Goal: Task Accomplishment & Management: Manage account settings

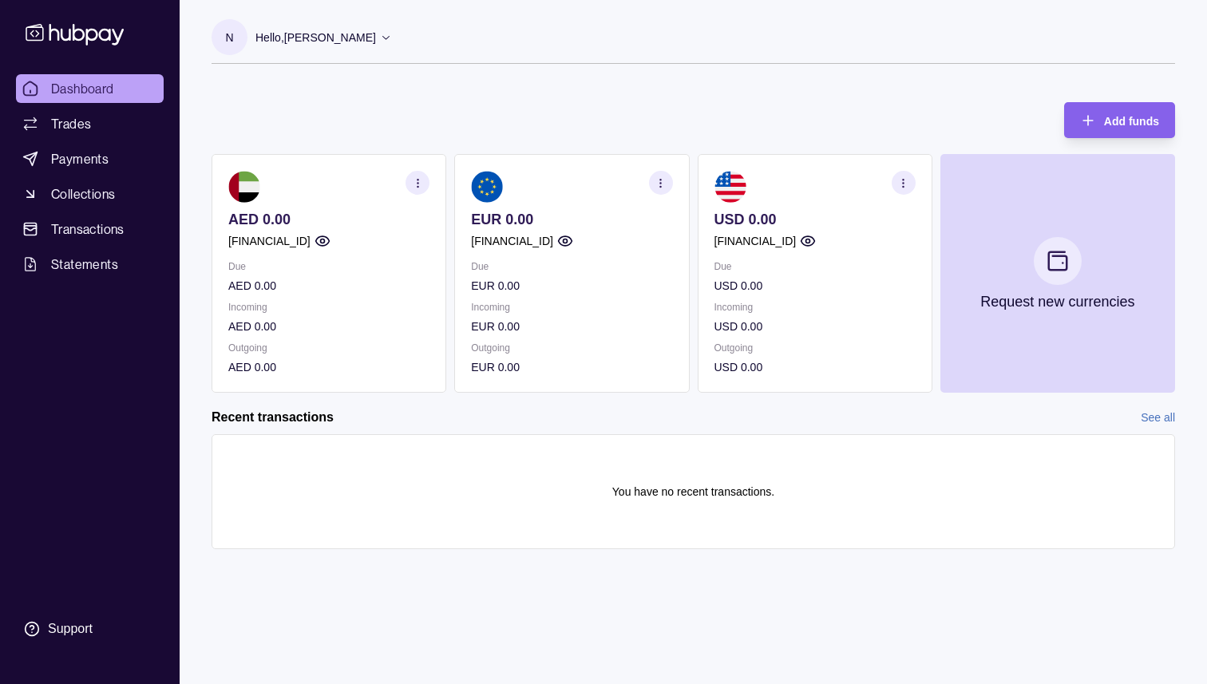
click at [79, 175] on ul "Dashboard Trades Payments Collections Transactions Statements" at bounding box center [90, 176] width 148 height 204
click at [80, 162] on span "Payments" at bounding box center [79, 158] width 57 height 19
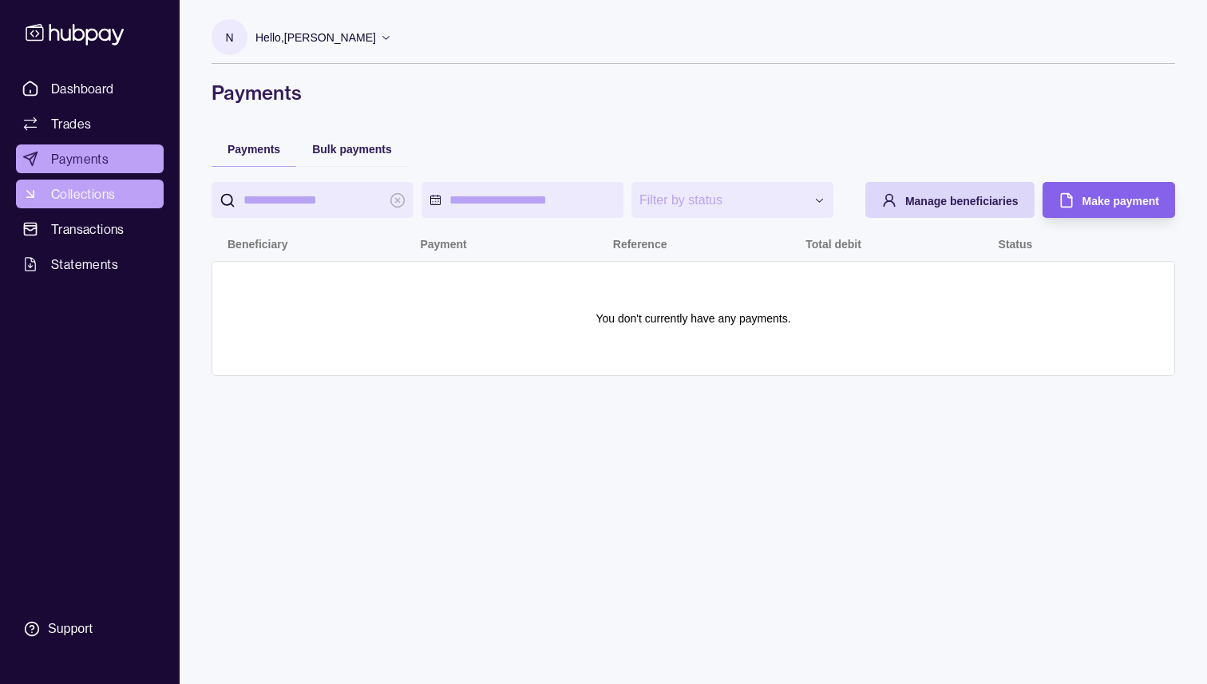
click at [80, 195] on span "Collections" at bounding box center [83, 193] width 64 height 19
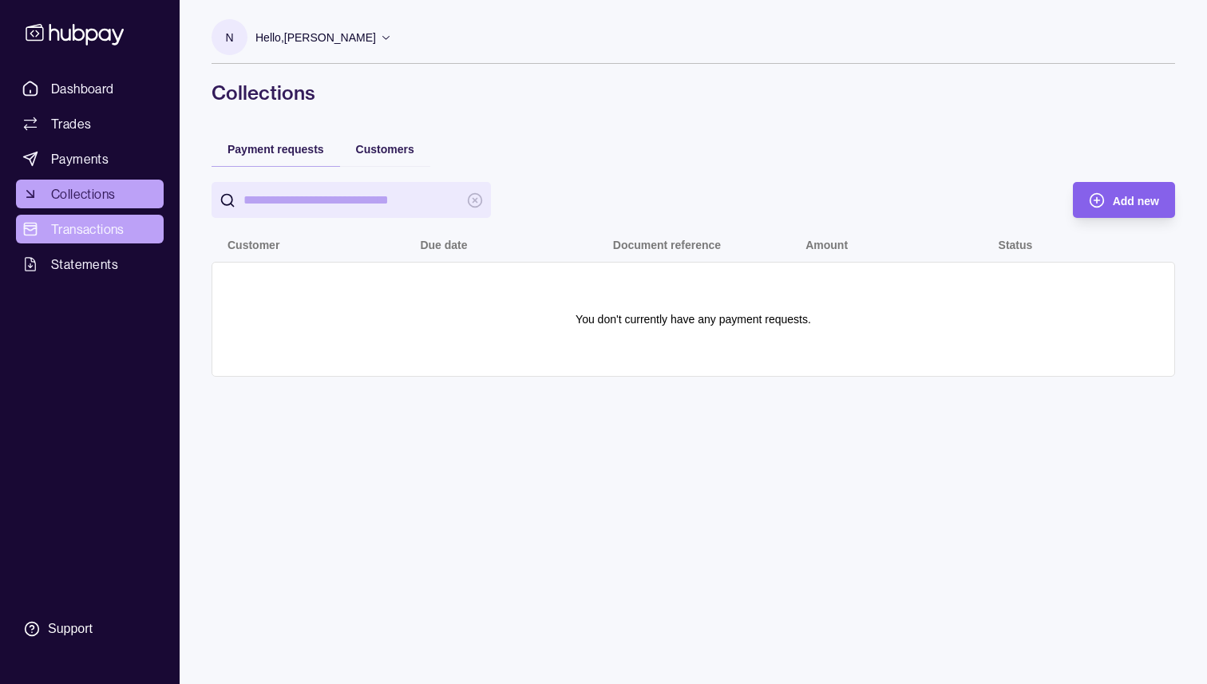
click at [80, 233] on span "Transactions" at bounding box center [87, 229] width 73 height 19
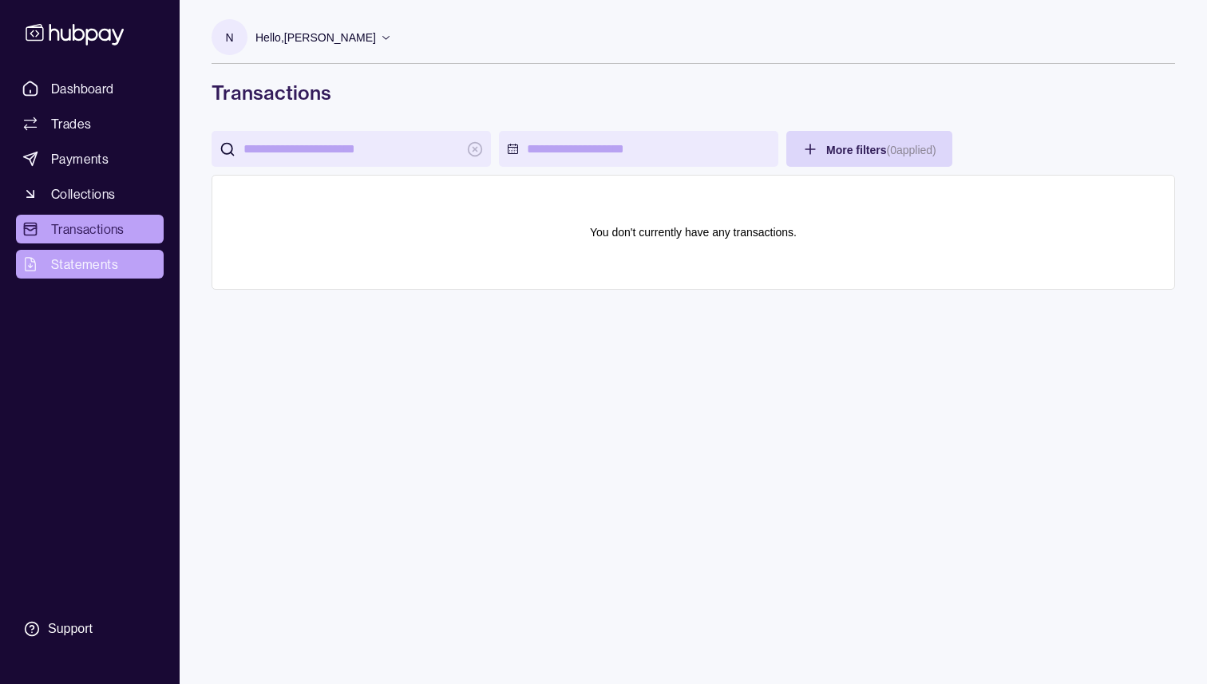
click at [72, 263] on span "Statements" at bounding box center [84, 264] width 67 height 19
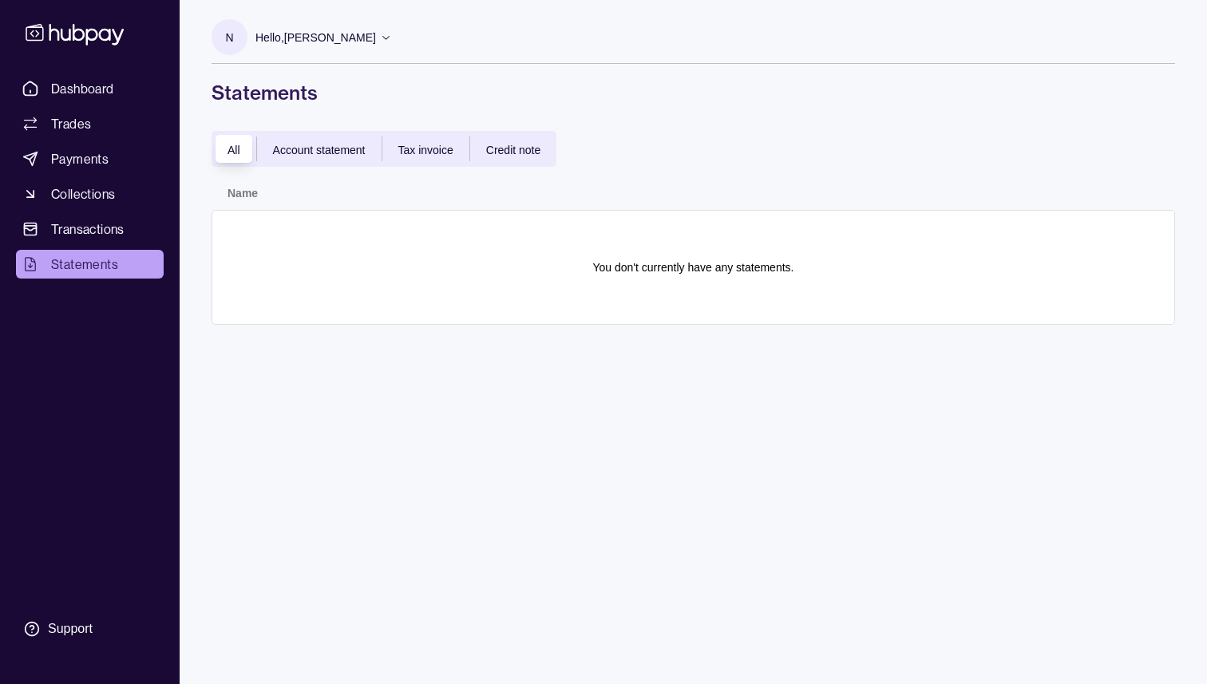
click at [314, 37] on p "Hello, [PERSON_NAME] Dat" at bounding box center [316, 38] width 121 height 18
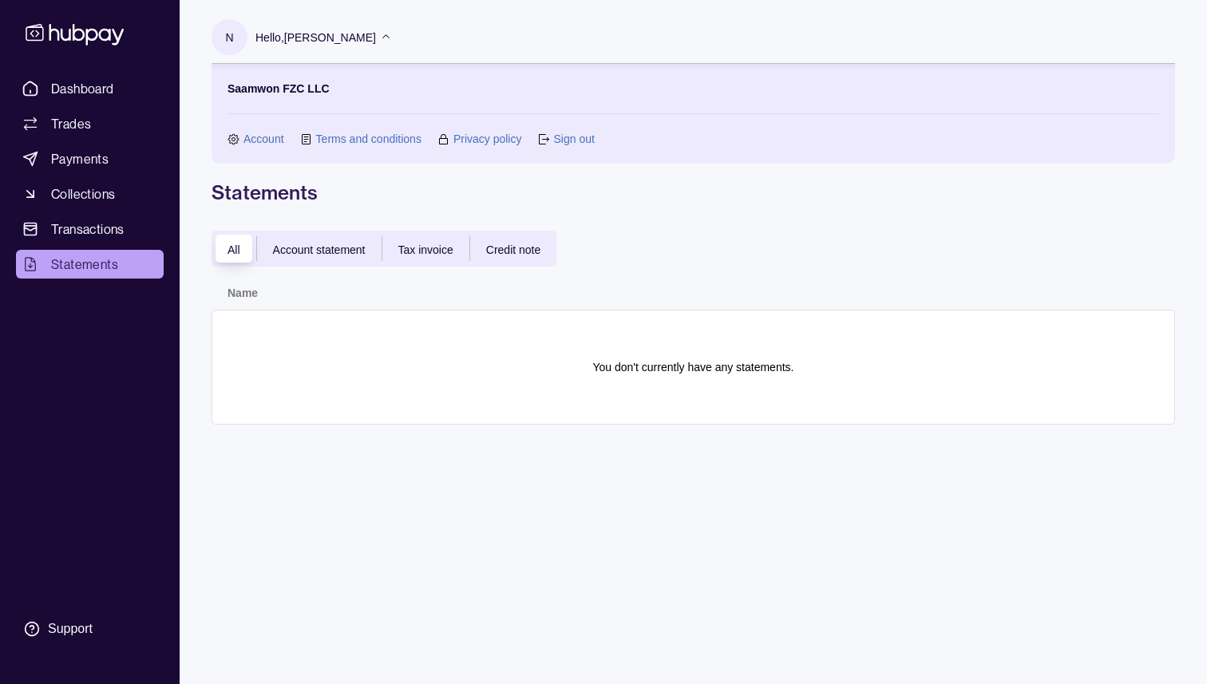
click at [255, 139] on link "Account" at bounding box center [264, 139] width 41 height 18
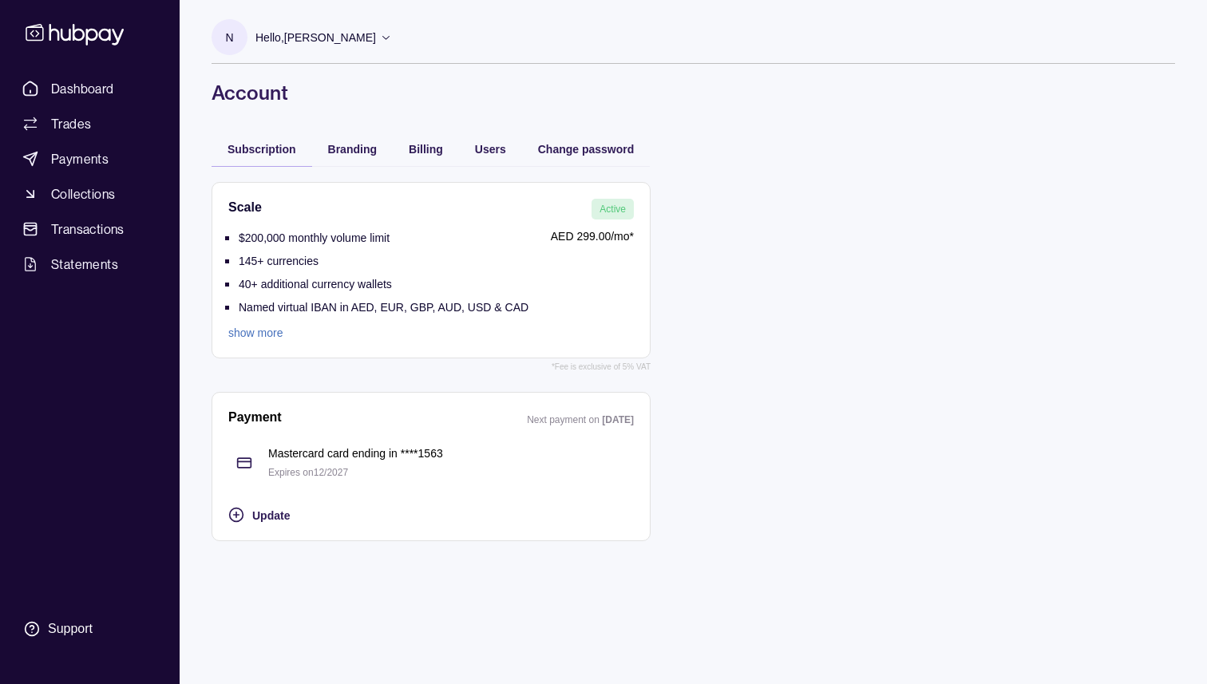
click at [579, 421] on p "Next payment on" at bounding box center [564, 419] width 75 height 11
click at [360, 155] on span "Branding" at bounding box center [352, 149] width 49 height 13
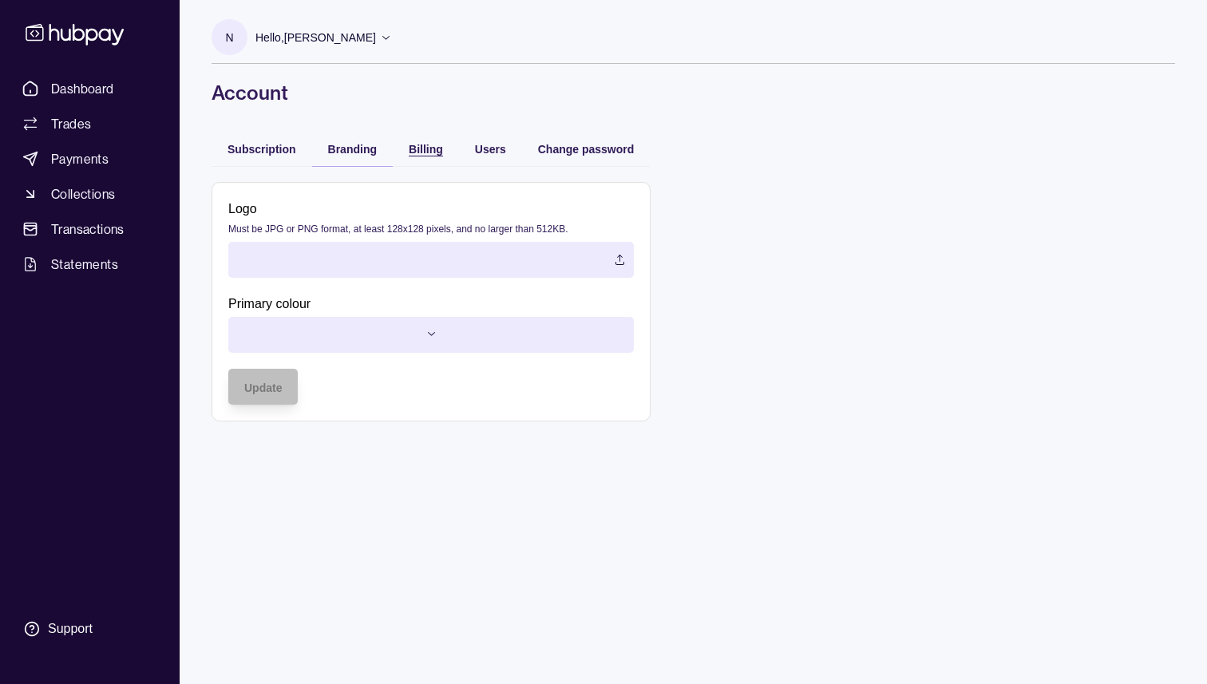
click at [424, 154] on span "Billing" at bounding box center [426, 149] width 34 height 13
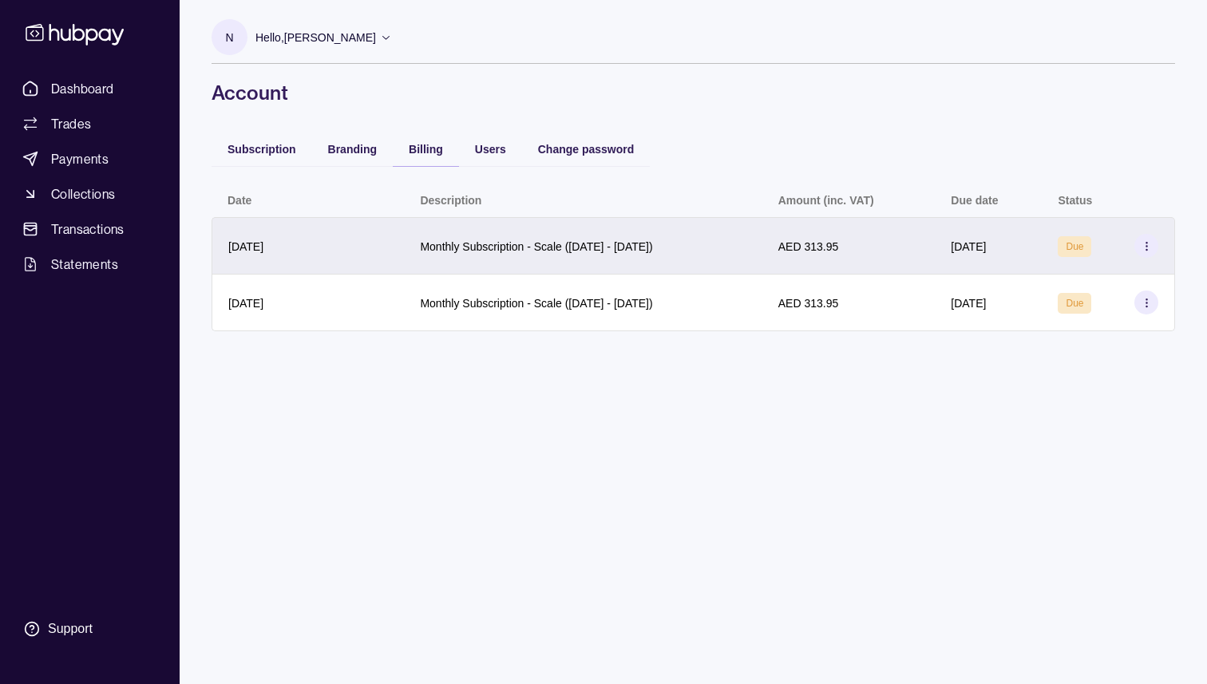
click at [1084, 245] on span "Due" at bounding box center [1075, 246] width 18 height 11
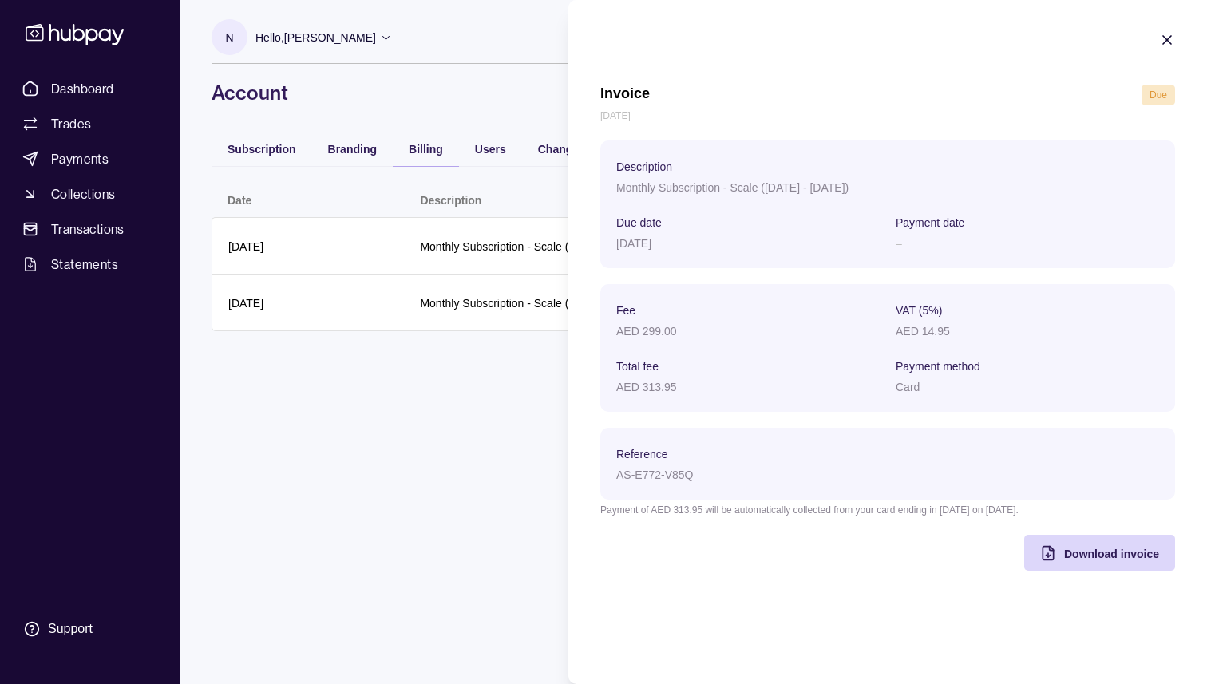
drag, startPoint x: 1170, startPoint y: 42, endPoint x: 1160, endPoint y: 41, distance: 9.6
click at [1170, 41] on icon "button" at bounding box center [1167, 40] width 16 height 16
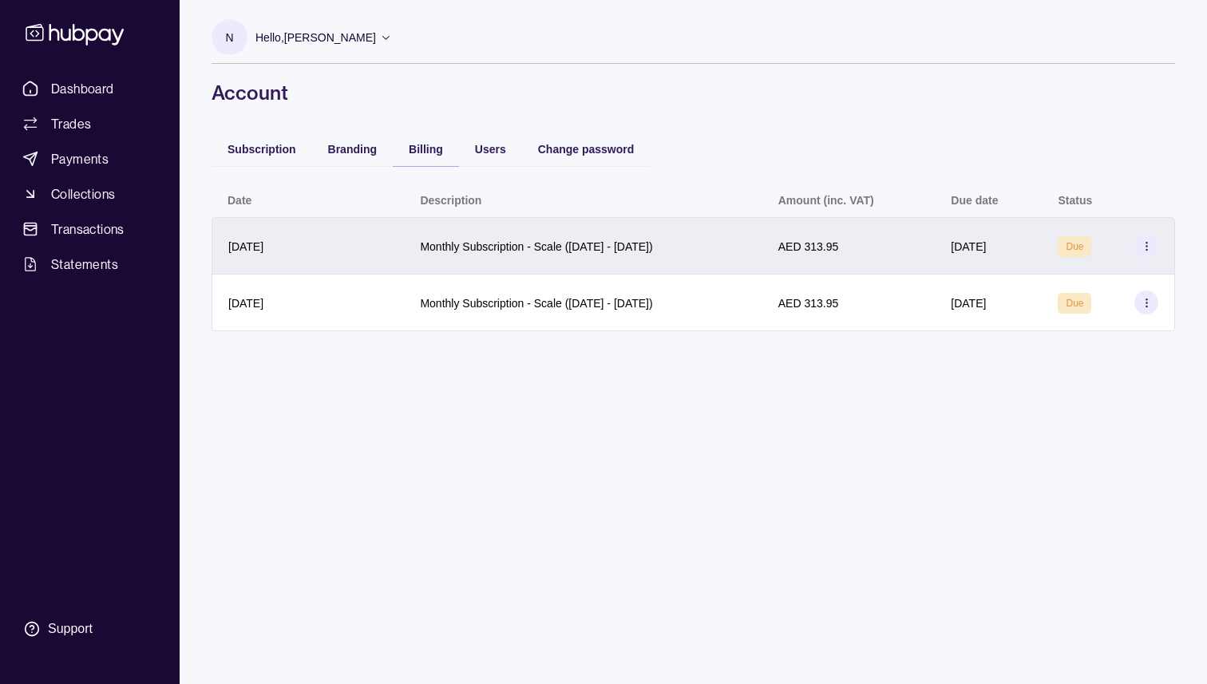
click at [1144, 244] on icon at bounding box center [1147, 246] width 12 height 12
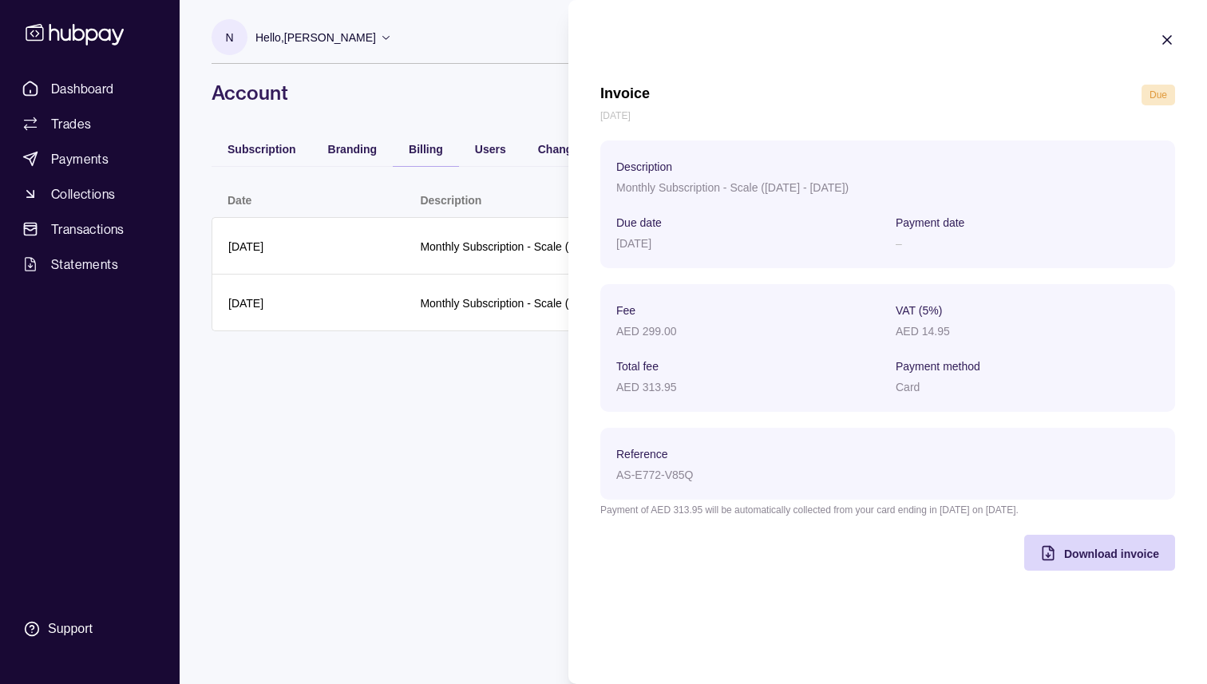
click at [1168, 38] on icon "button" at bounding box center [1167, 40] width 8 height 8
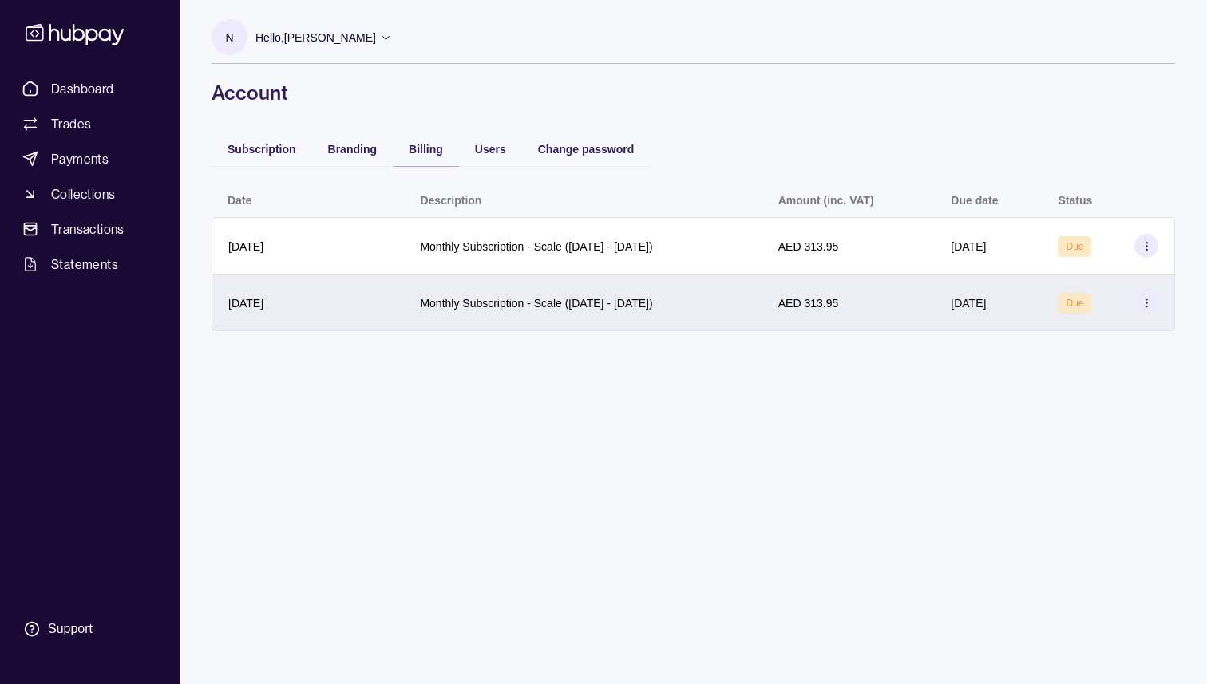
click at [1141, 303] on icon at bounding box center [1147, 303] width 12 height 12
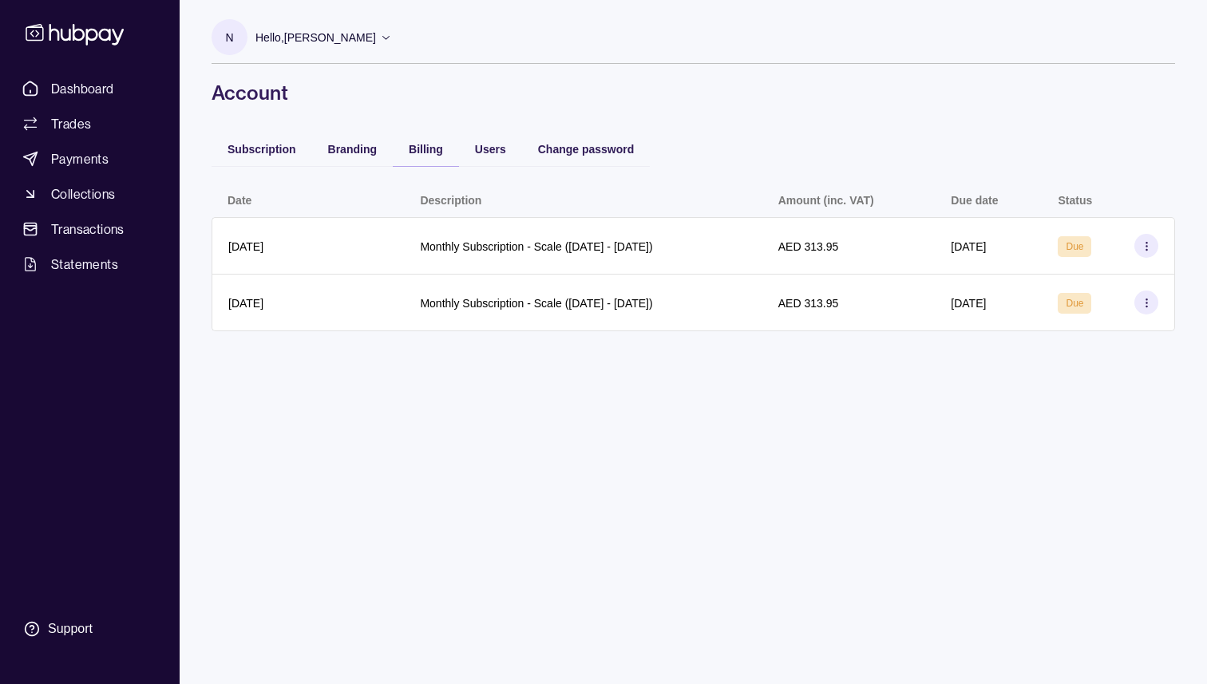
click at [513, 406] on html "Dashboard Trades Payments Collections Transactions Statements Support N Hello, …" at bounding box center [603, 342] width 1207 height 684
click at [485, 151] on span "Users" at bounding box center [490, 149] width 31 height 13
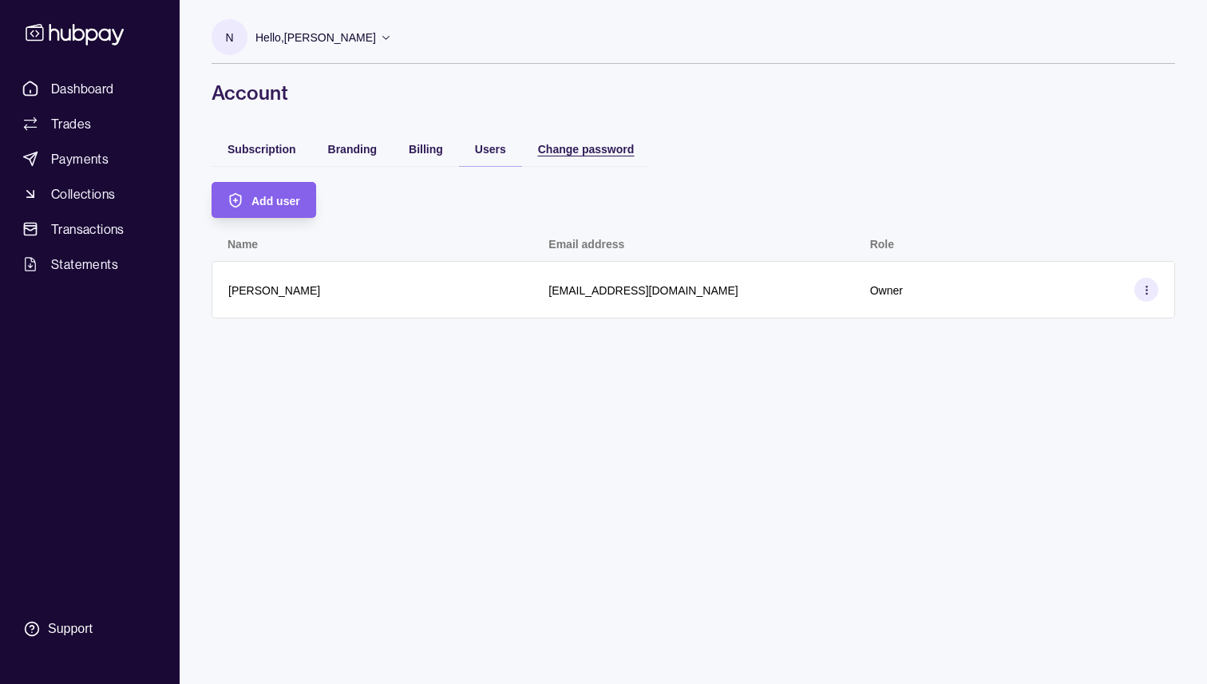
click at [611, 145] on span "Change password" at bounding box center [586, 149] width 97 height 13
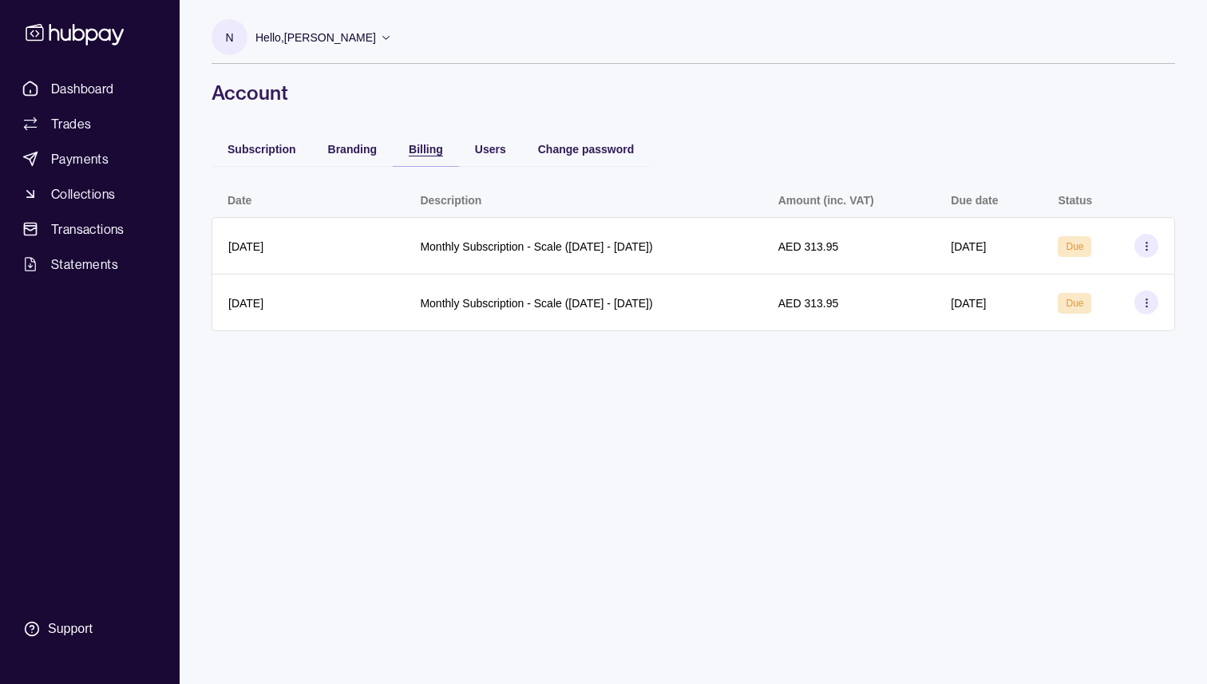
click at [425, 151] on span "Billing" at bounding box center [426, 149] width 34 height 13
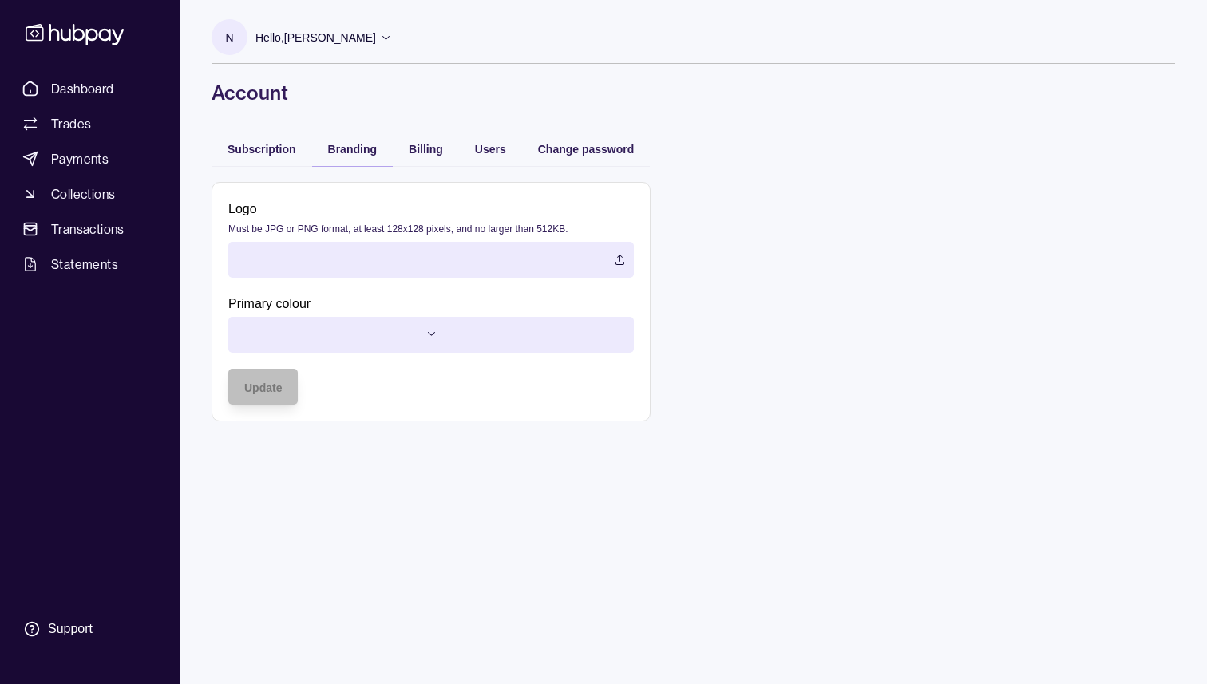
click at [347, 152] on span "Branding" at bounding box center [352, 149] width 49 height 13
click at [273, 150] on span "Subscription" at bounding box center [262, 149] width 69 height 13
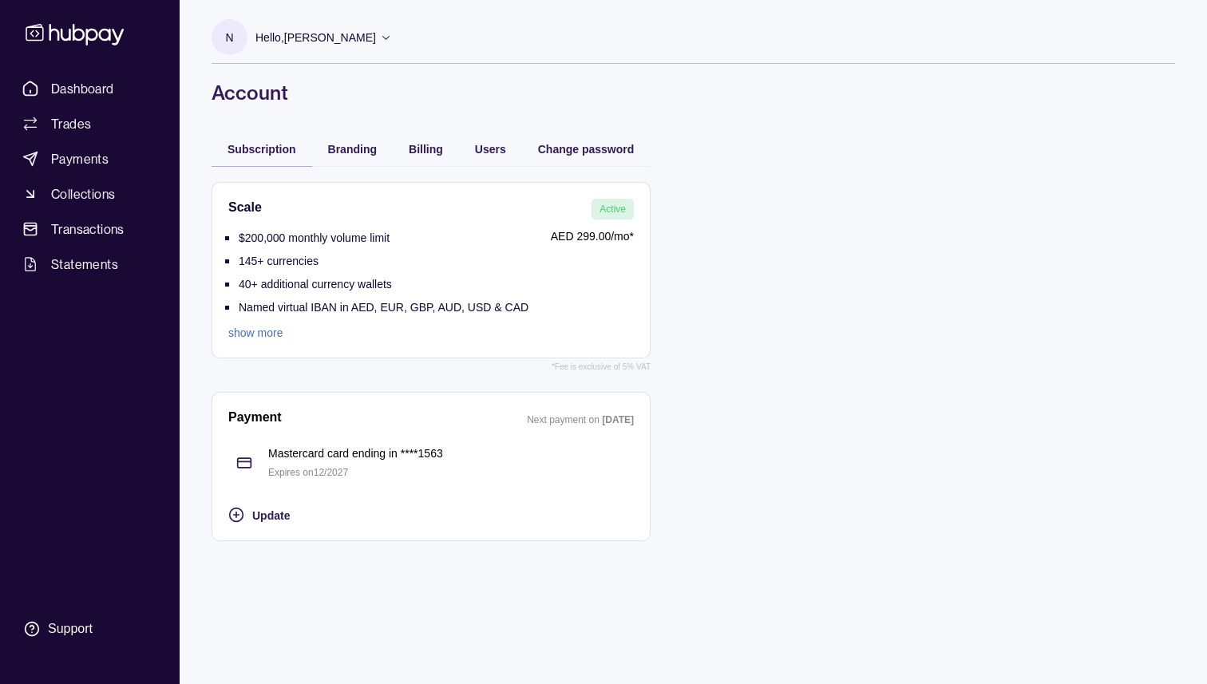
click at [474, 234] on li "$200,000 monthly volume limit" at bounding box center [384, 239] width 290 height 23
click at [256, 335] on link "show more" at bounding box center [378, 333] width 300 height 18
click at [242, 332] on link "show more" at bounding box center [378, 333] width 300 height 18
click at [332, 449] on p "Mastercard card ending in **** 1563" at bounding box center [451, 454] width 366 height 18
click at [558, 413] on div "Next payment on [DATE]" at bounding box center [580, 419] width 107 height 20
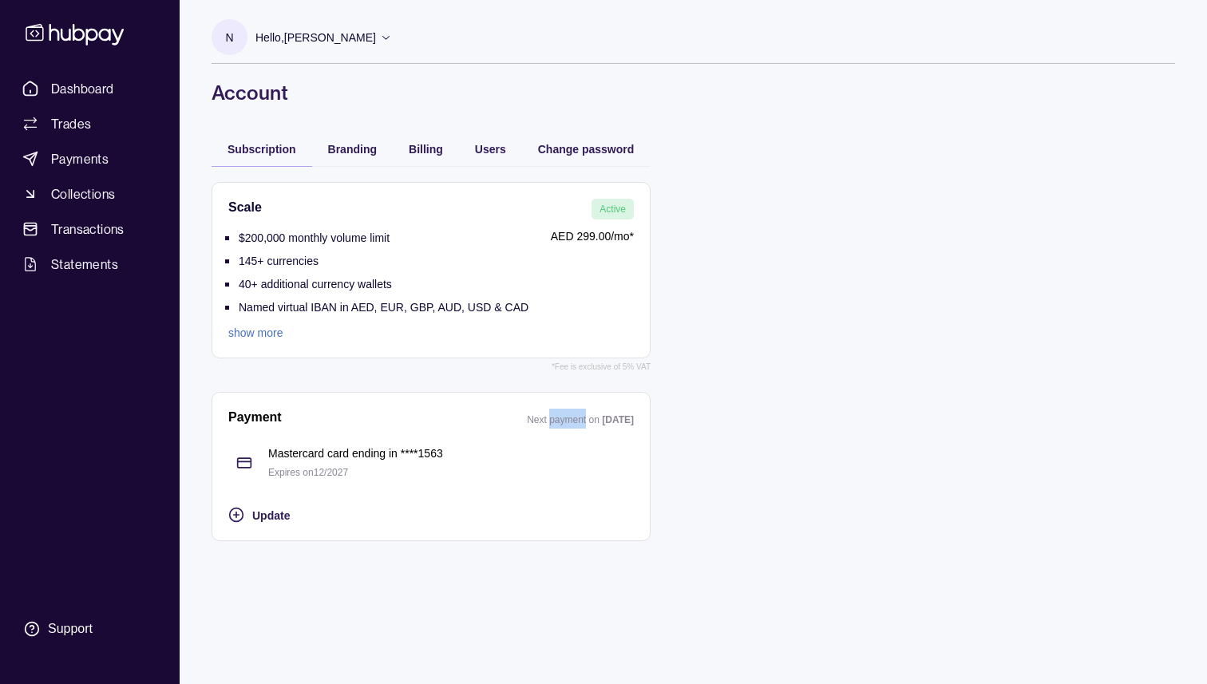
click at [558, 413] on div "Next payment on [DATE]" at bounding box center [580, 419] width 107 height 20
click at [557, 422] on p "Next payment on" at bounding box center [564, 419] width 75 height 11
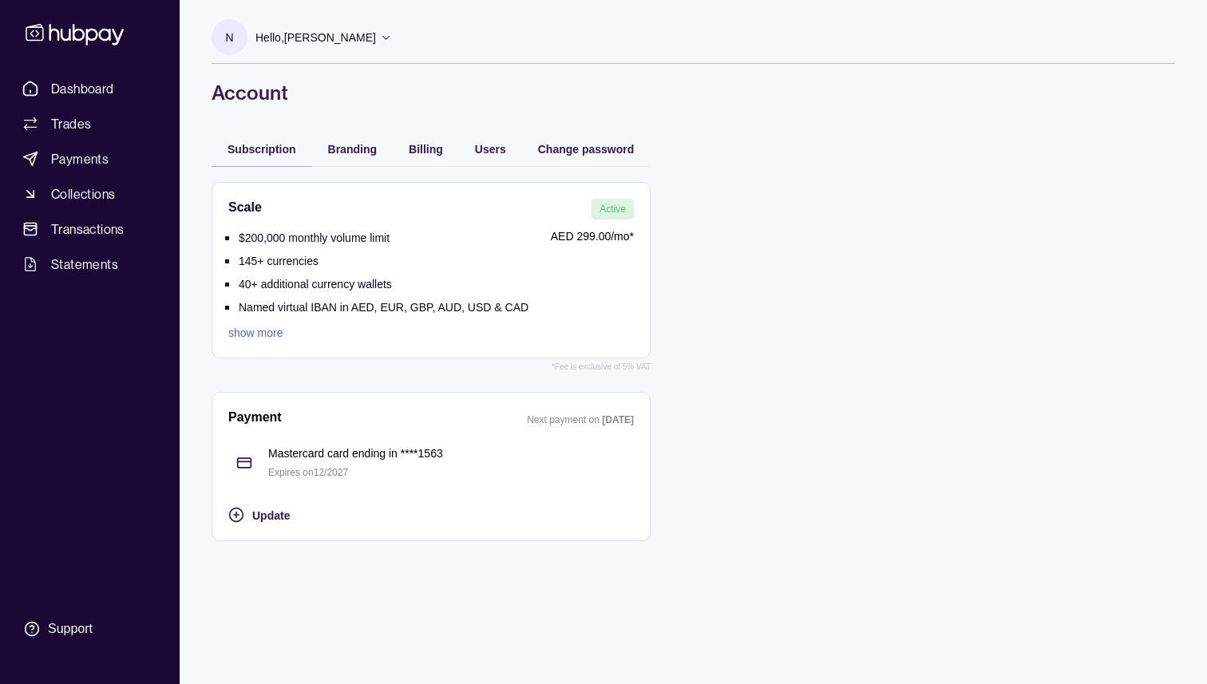
click at [557, 460] on p "Mastercard card ending in **** 1563" at bounding box center [451, 454] width 366 height 18
click at [85, 265] on span "Statements" at bounding box center [84, 264] width 67 height 19
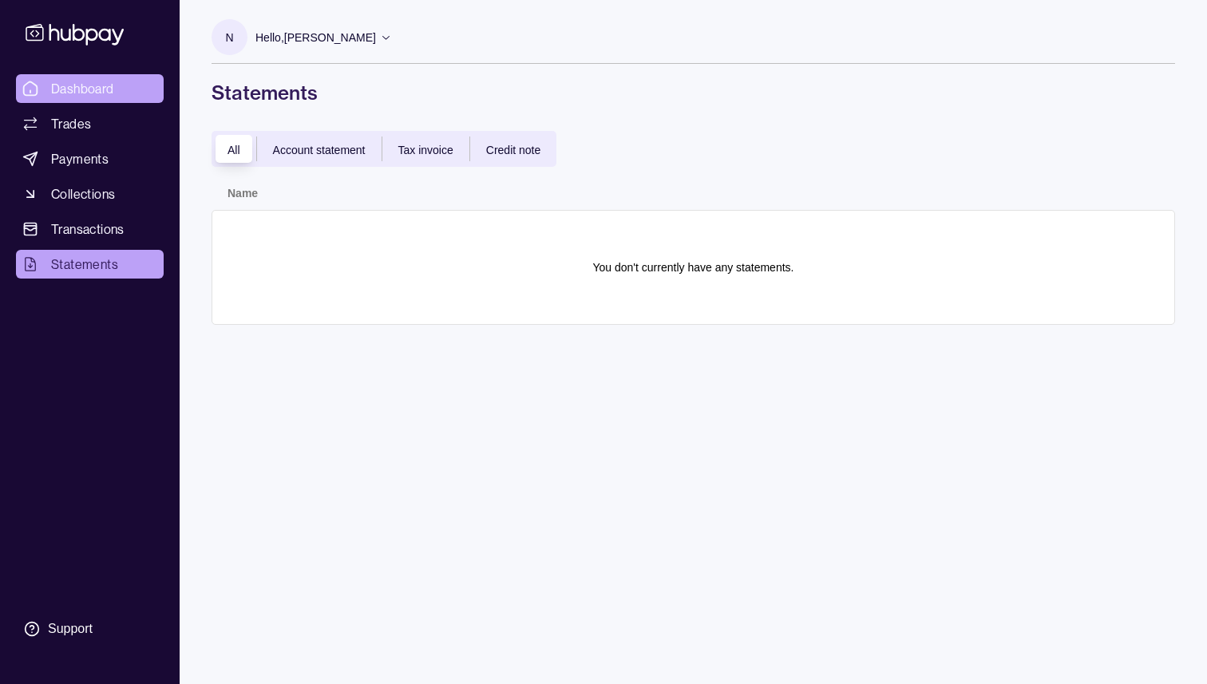
click at [85, 91] on span "Dashboard" at bounding box center [82, 88] width 63 height 19
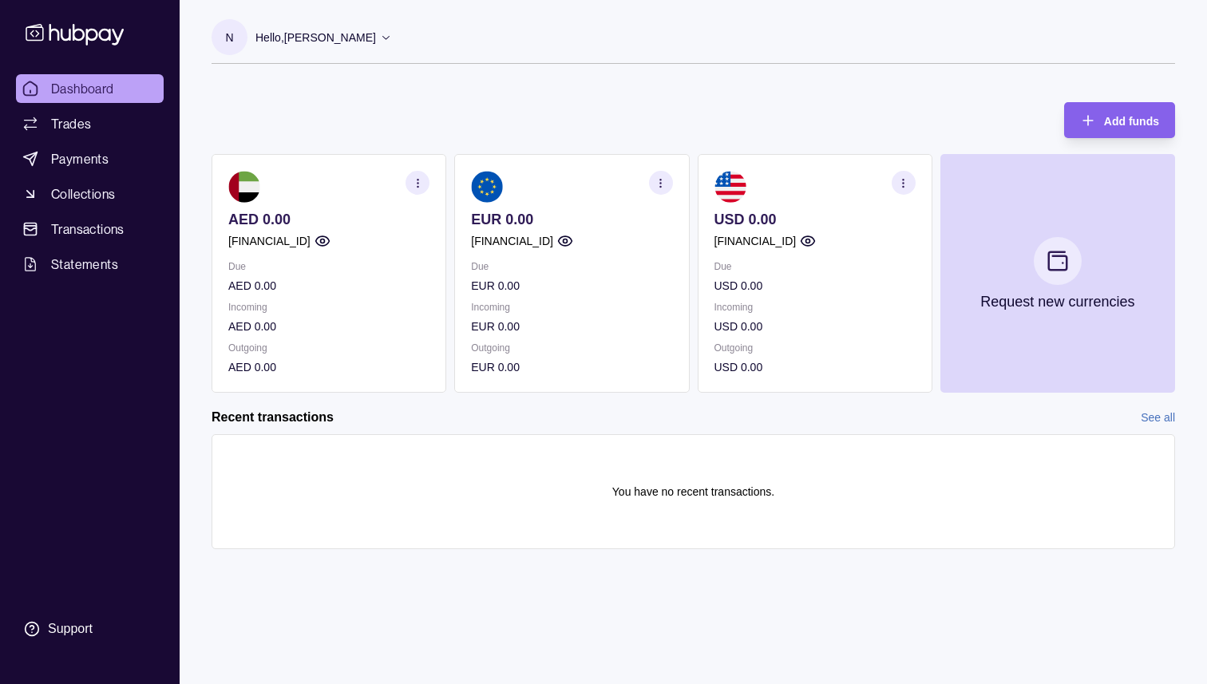
click at [235, 38] on section "N" at bounding box center [230, 37] width 36 height 36
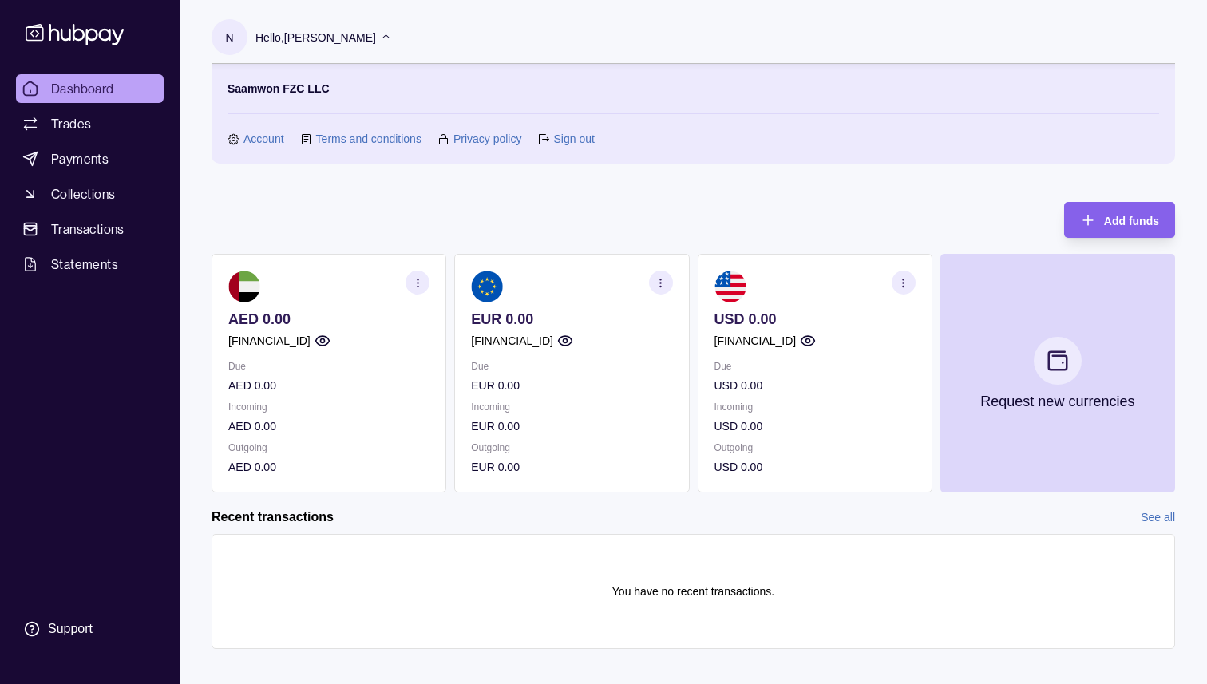
click at [258, 137] on link "Account" at bounding box center [264, 139] width 41 height 18
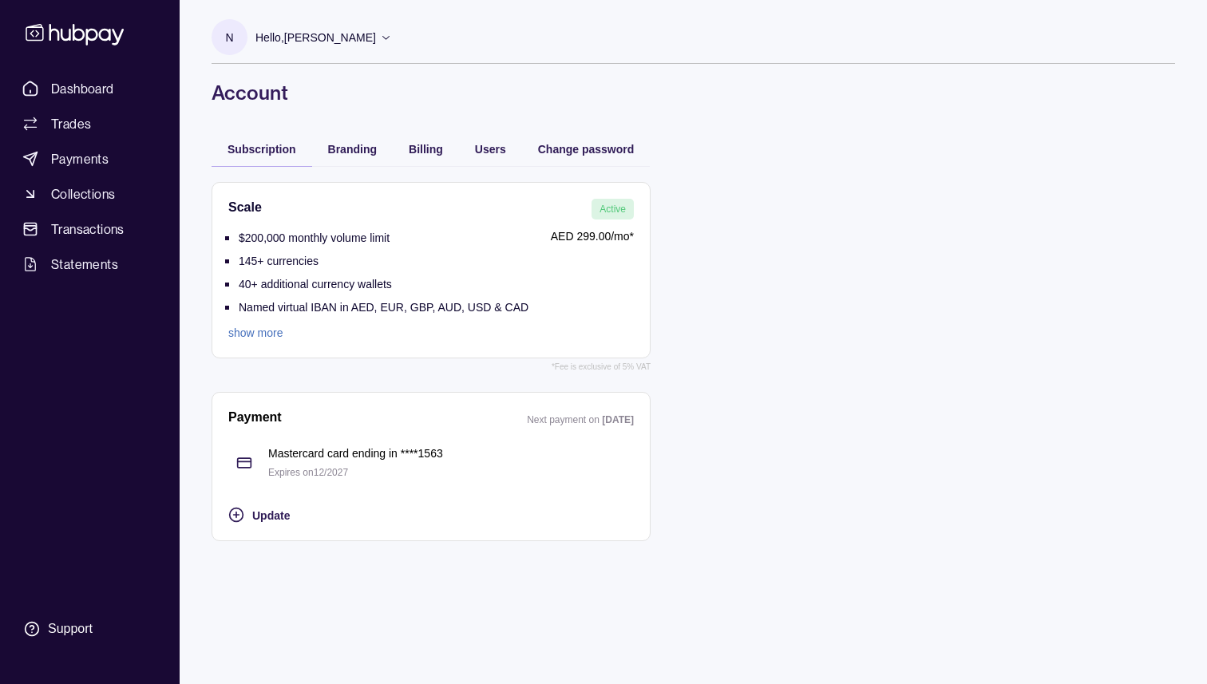
click at [255, 326] on link "show more" at bounding box center [378, 333] width 300 height 18
click at [330, 461] on p "Mastercard card ending in **** 1563" at bounding box center [451, 454] width 366 height 18
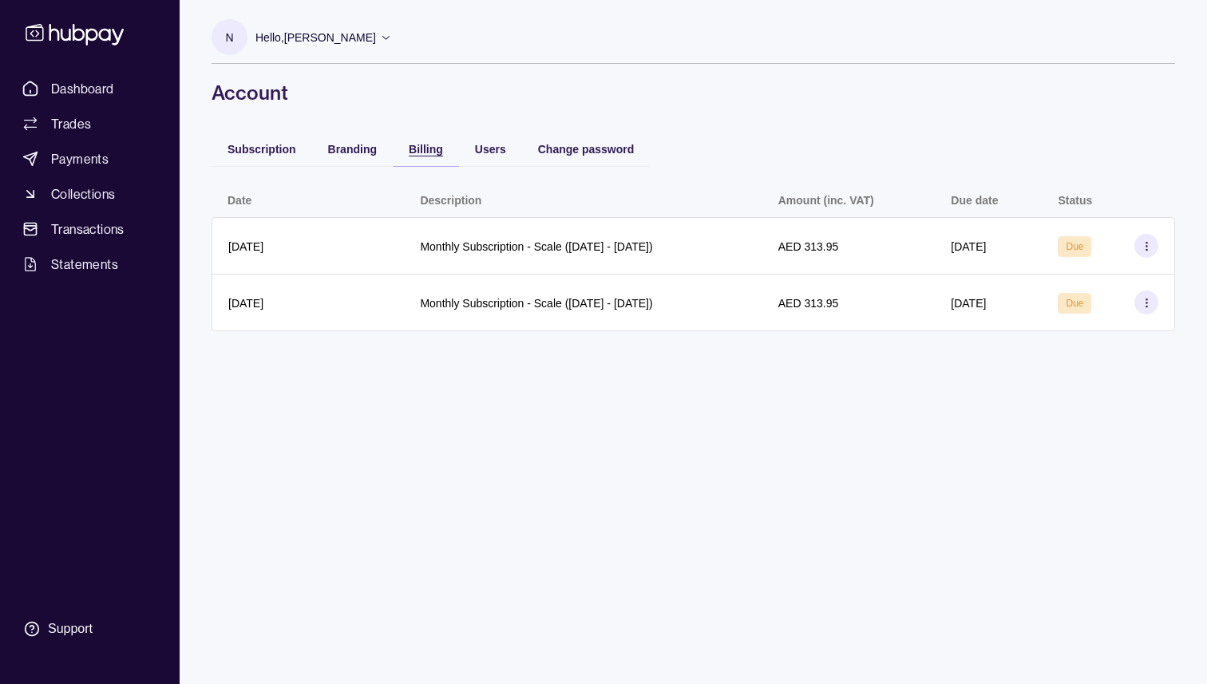
click at [419, 145] on span "Billing" at bounding box center [426, 149] width 34 height 13
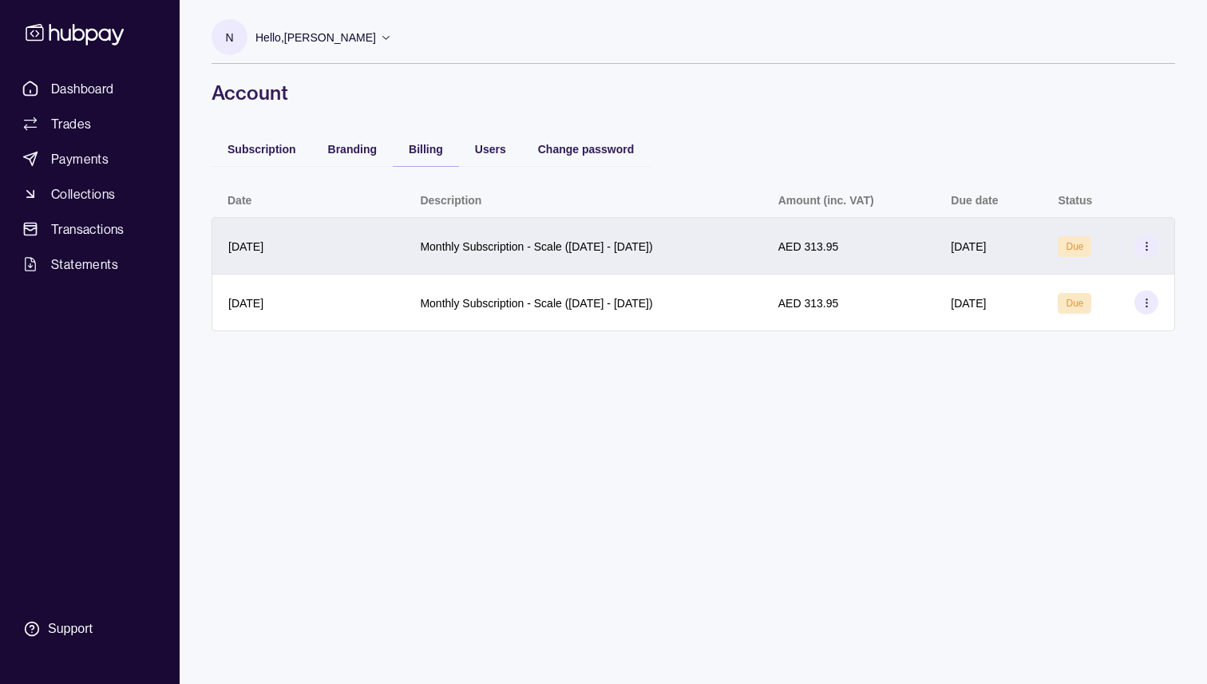
click at [633, 261] on div "Monthly Subscription - Scale ([DATE] - [DATE])" at bounding box center [583, 245] width 358 height 57
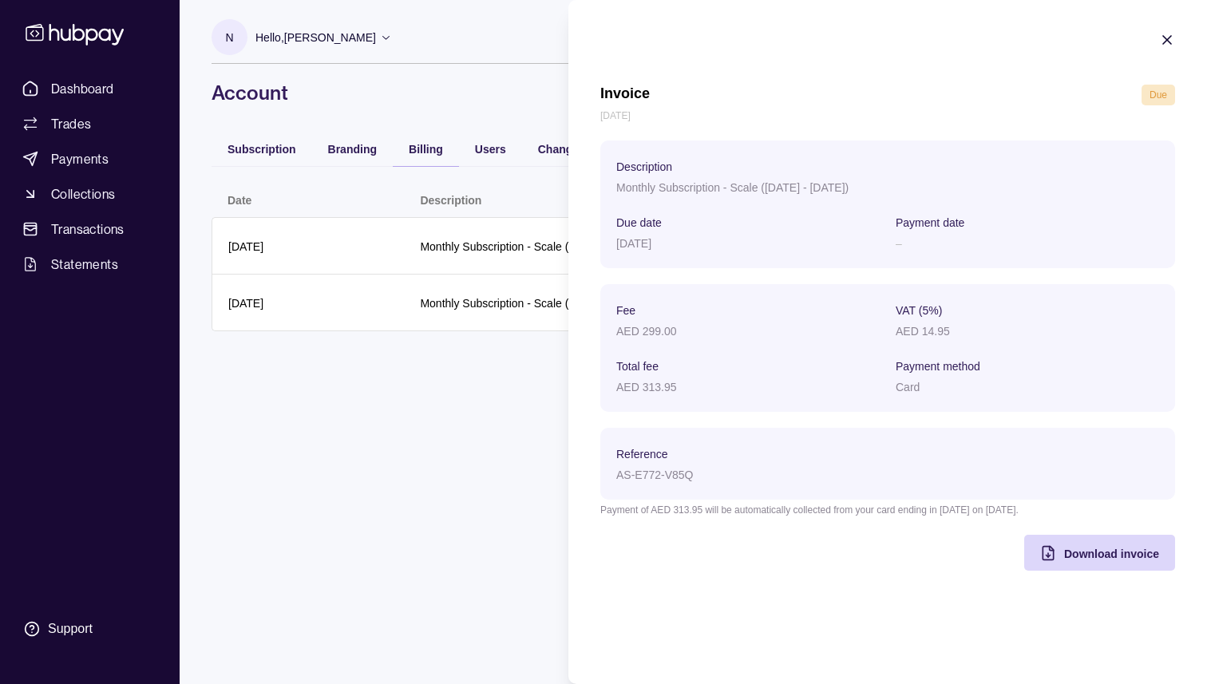
click at [723, 323] on div "AED 299.00" at bounding box center [747, 330] width 263 height 19
click at [755, 456] on section "Reference" at bounding box center [747, 453] width 263 height 19
click at [754, 352] on section "Fee AED 299.00 VAT (5%) AED 14.95 Total fee AED 313.95 Payment method Card" at bounding box center [887, 348] width 543 height 96
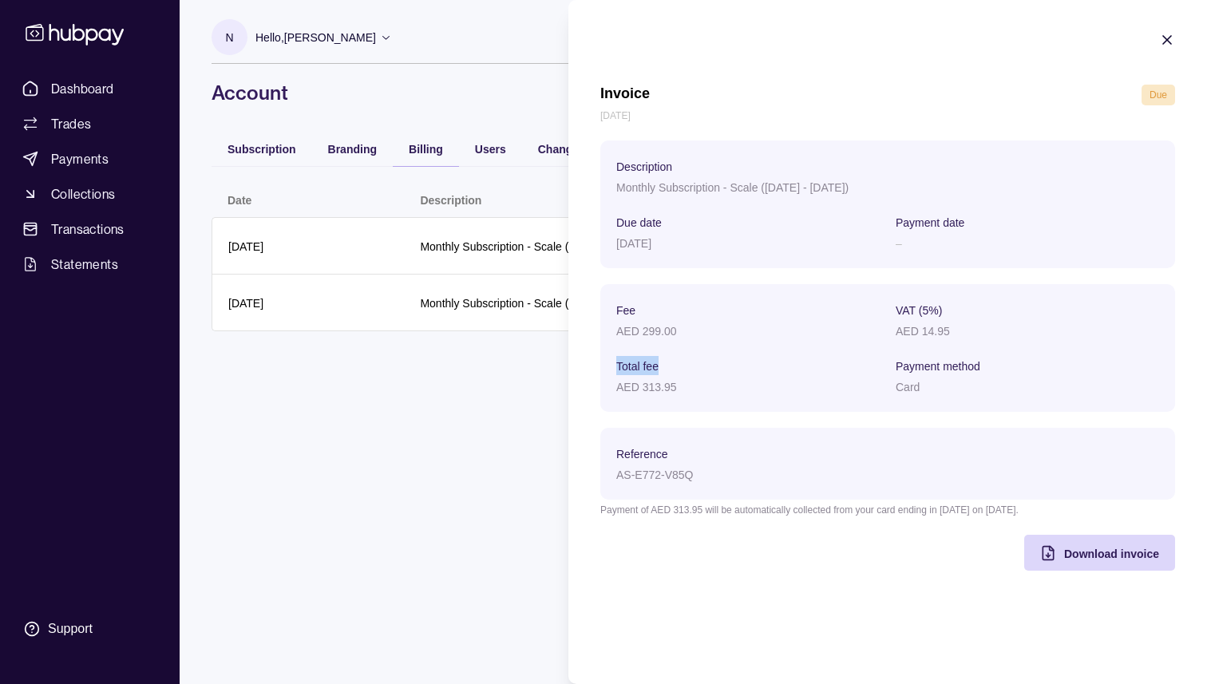
click at [1164, 43] on icon "button" at bounding box center [1167, 40] width 8 height 8
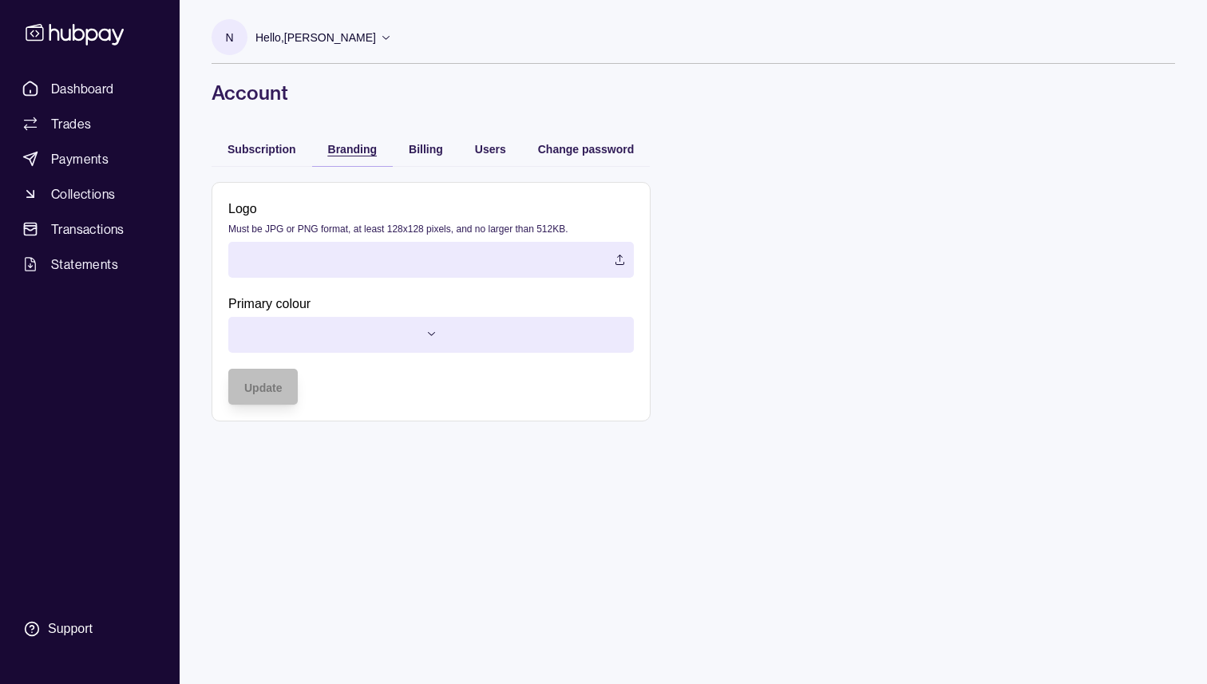
click at [355, 153] on span "Branding" at bounding box center [352, 149] width 49 height 13
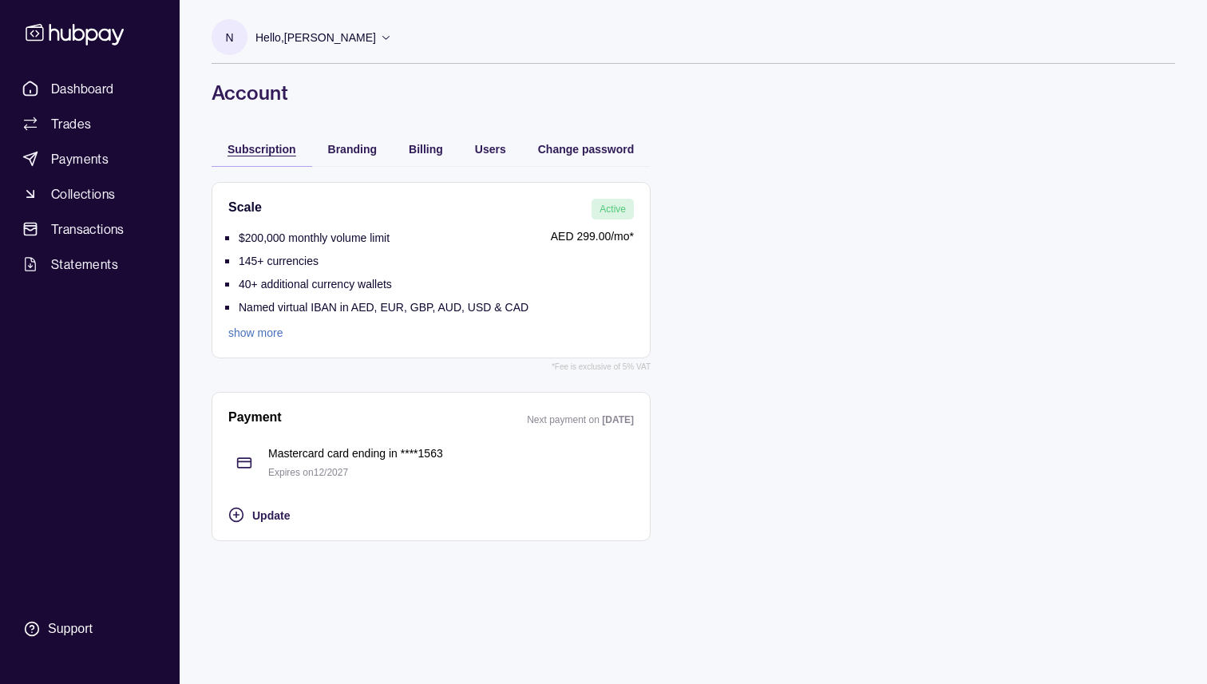
click at [271, 153] on span "Subscription" at bounding box center [262, 149] width 69 height 13
click at [364, 260] on li "145+ currencies" at bounding box center [384, 262] width 290 height 23
click at [60, 145] on link "Payments" at bounding box center [90, 159] width 148 height 29
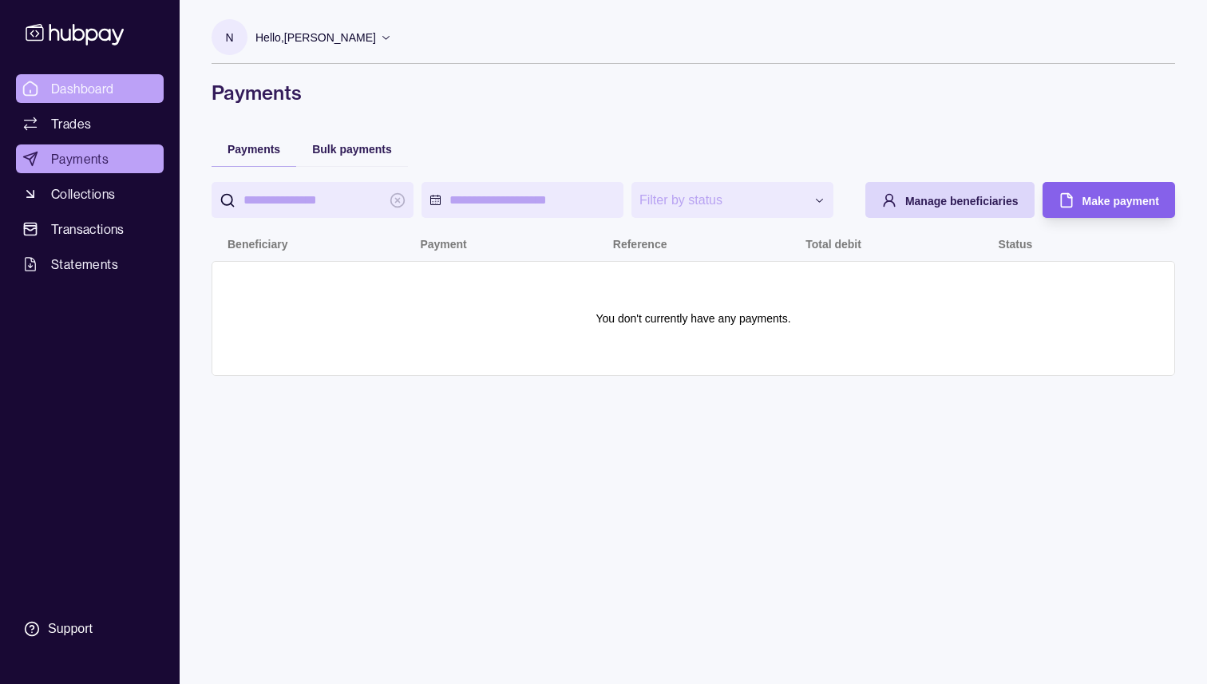
click at [48, 99] on link "Dashboard" at bounding box center [90, 88] width 148 height 29
